Goal: Find contact information: Find contact information

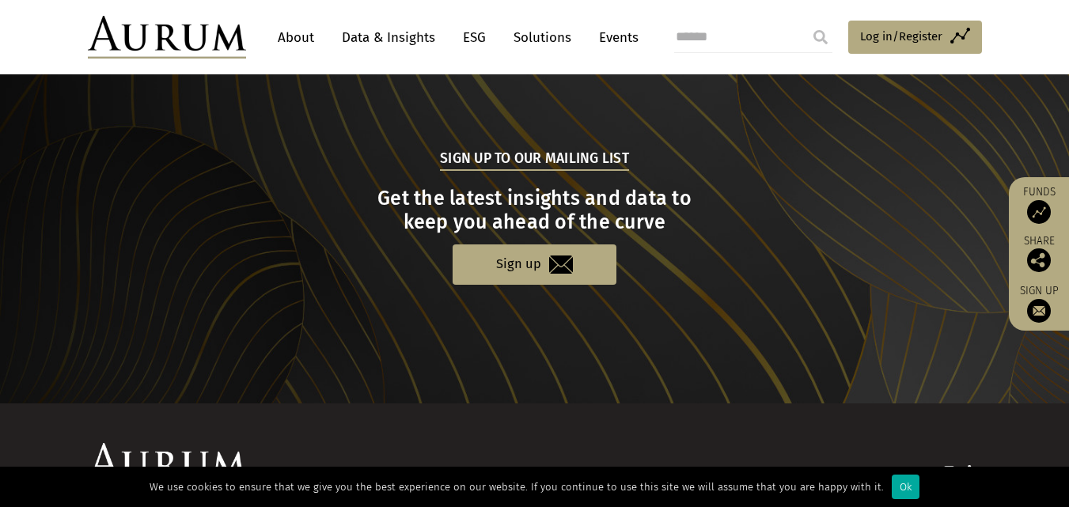
scroll to position [1708, 0]
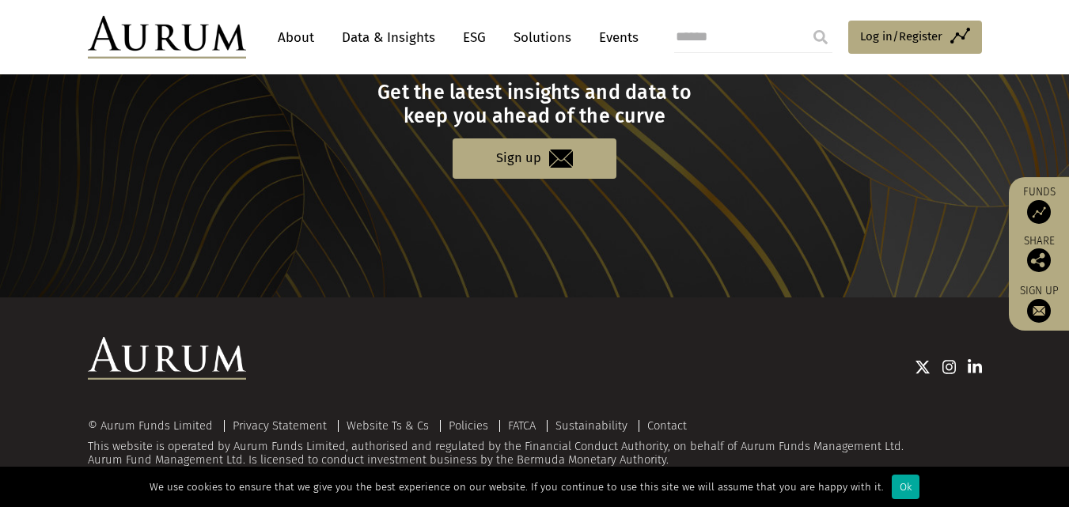
click at [271, 44] on link "About" at bounding box center [296, 37] width 52 height 29
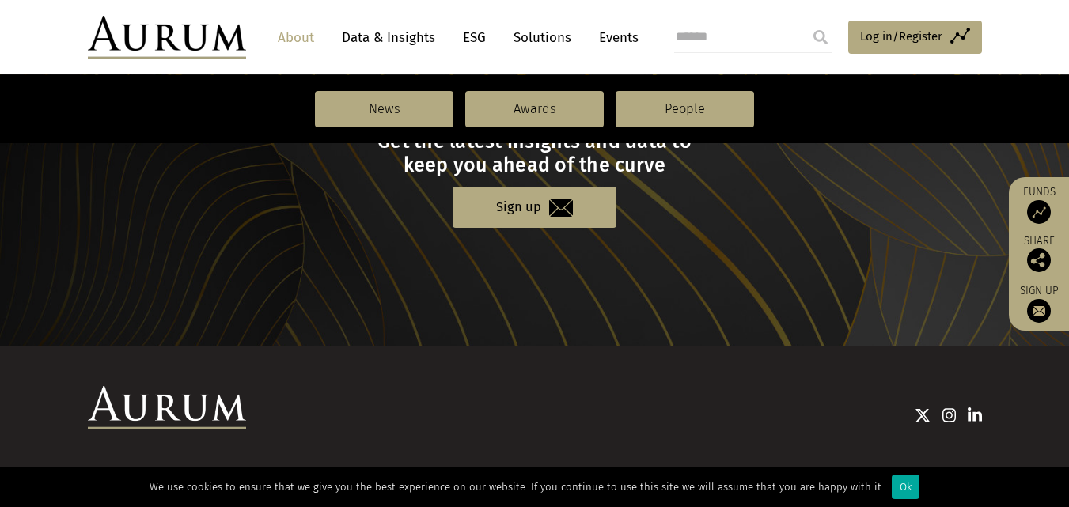
scroll to position [1855, 0]
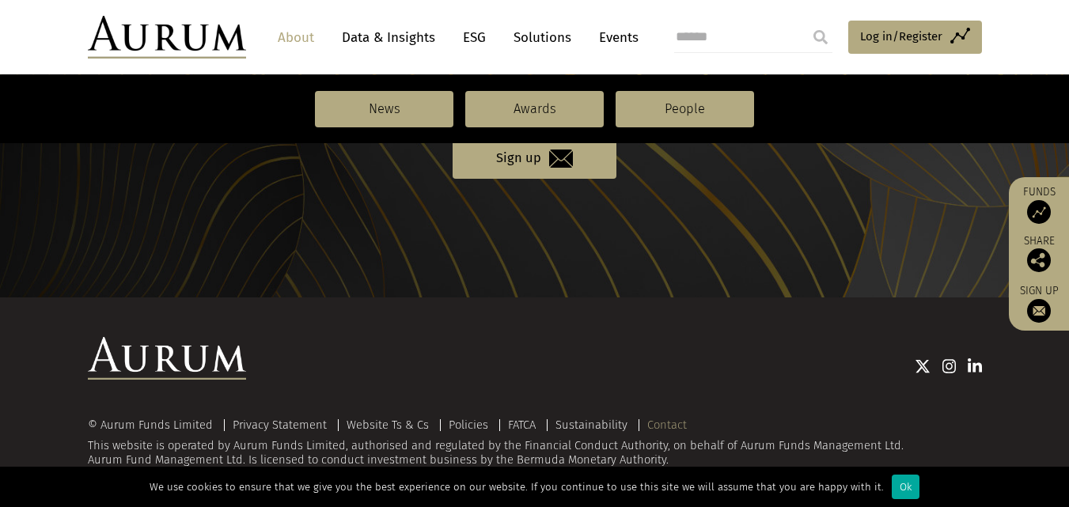
click at [656, 430] on link "Contact" at bounding box center [668, 425] width 40 height 14
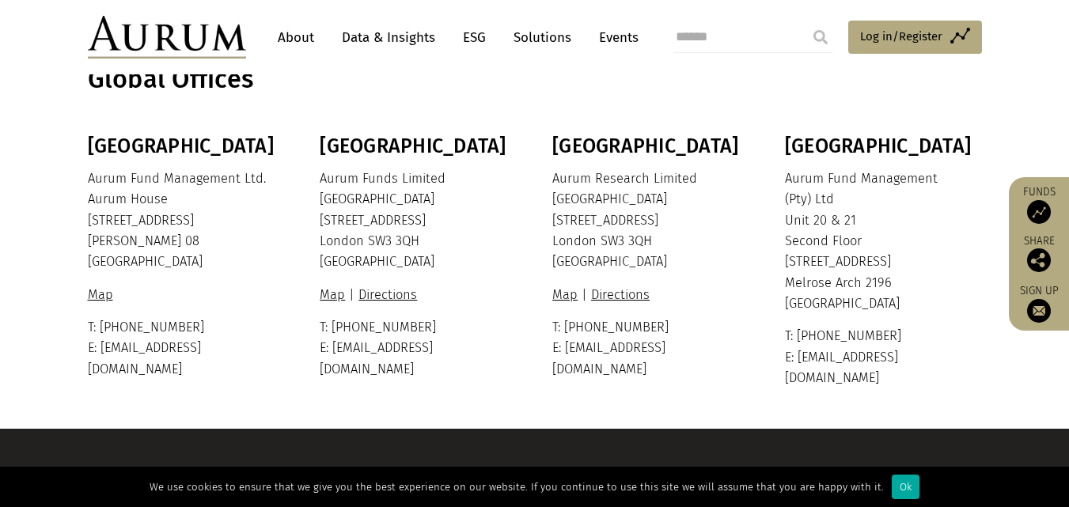
scroll to position [400, 0]
